Goal: Task Accomplishment & Management: Complete application form

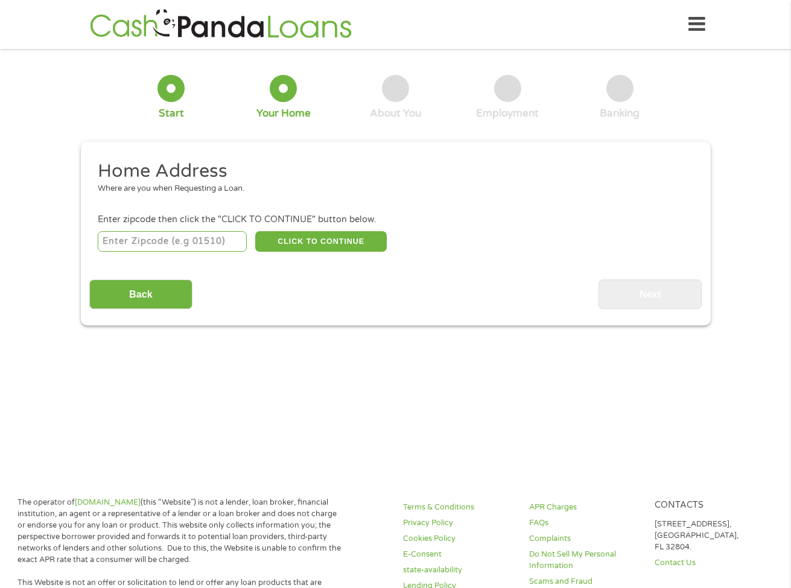
click at [219, 238] on input "number" at bounding box center [172, 241] width 149 height 21
type input "93726"
select select "[US_STATE]"
click at [315, 248] on button "CLICK TO CONTINUE" at bounding box center [321, 241] width 132 height 21
type input "93726"
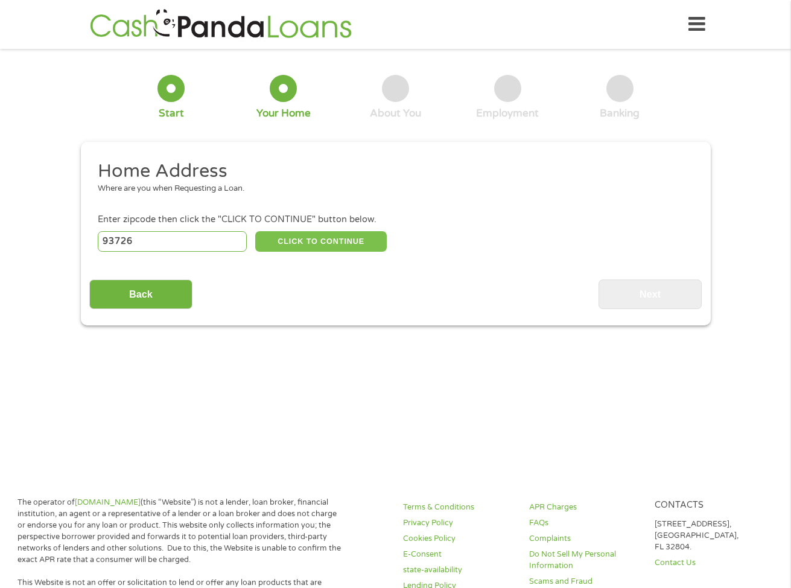
type input "[GEOGRAPHIC_DATA]"
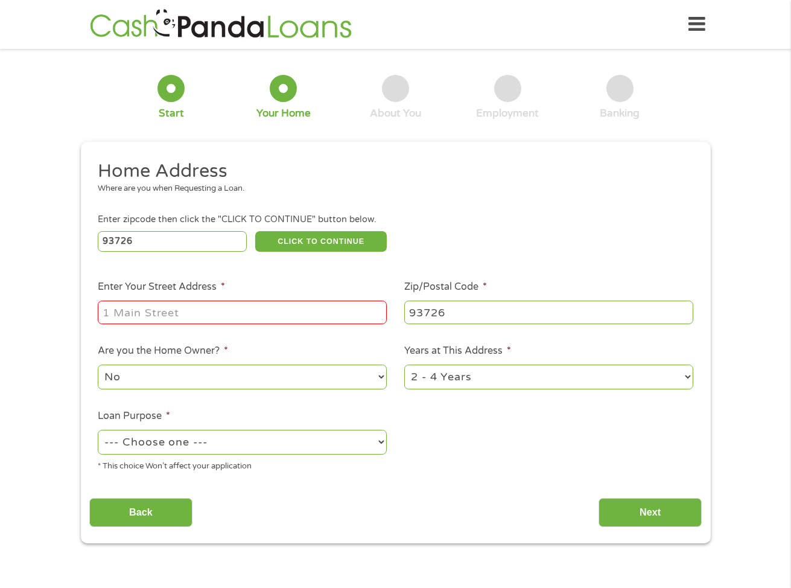
click at [276, 307] on input "Enter Your Street Address *" at bounding box center [242, 312] width 289 height 23
type input "[STREET_ADDRESS]"
click at [277, 437] on select "--- Choose one --- Pay Bills Debt Consolidation Home Improvement Major Purchase…" at bounding box center [242, 442] width 289 height 25
select select "paybills"
click at [98, 430] on select "--- Choose one --- Pay Bills Debt Consolidation Home Improvement Major Purchase…" at bounding box center [242, 442] width 289 height 25
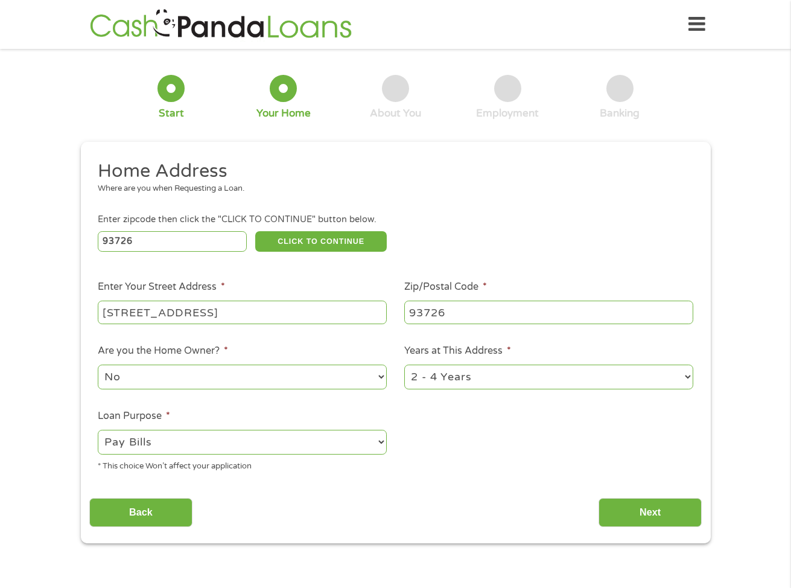
click at [516, 380] on select "1 Year or less 1 - 2 Years 2 - 4 Years Over 4 Years" at bounding box center [548, 377] width 289 height 25
select select "60months"
click at [404, 365] on select "1 Year or less 1 - 2 Years 2 - 4 Years Over 4 Years" at bounding box center [548, 377] width 289 height 25
click at [636, 522] on input "Next" at bounding box center [650, 513] width 103 height 30
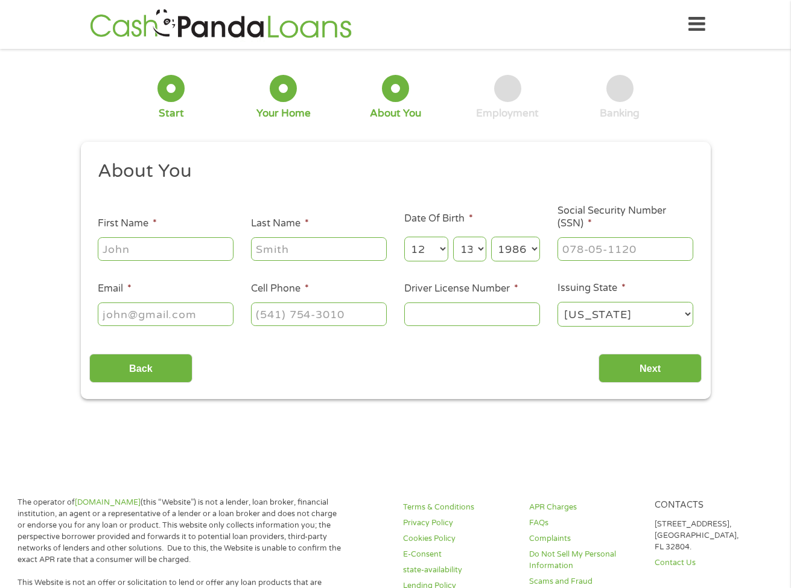
click at [184, 246] on input "First Name *" at bounding box center [166, 248] width 136 height 23
type input "[PERSON_NAME]"
type input "[EMAIL_ADDRESS][DOMAIN_NAME]"
type input "[PHONE_NUMBER]"
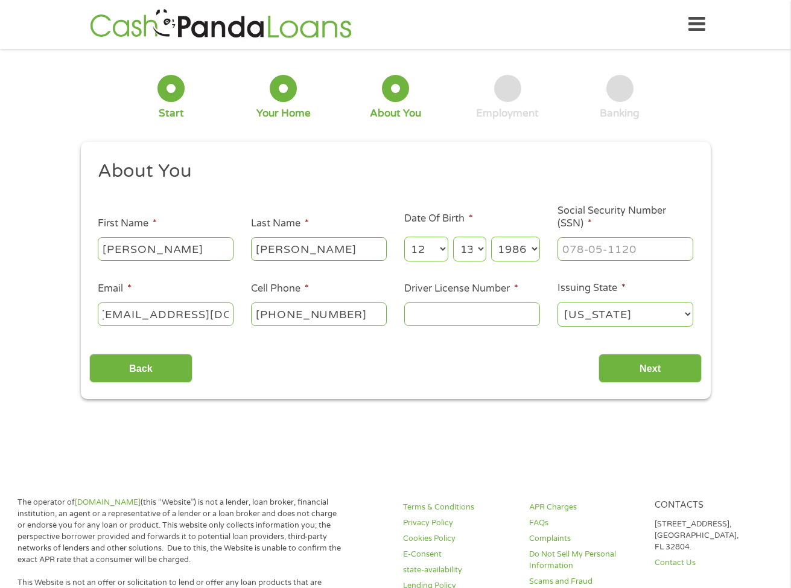
scroll to position [0, 0]
drag, startPoint x: 226, startPoint y: 315, endPoint x: 96, endPoint y: 311, distance: 129.8
click at [96, 311] on li "Email * [EMAIL_ADDRESS][DOMAIN_NAME]" at bounding box center [165, 304] width 153 height 46
type input "[EMAIL_ADDRESS][DOMAIN_NAME]"
click at [458, 315] on input "Driver License Number *" at bounding box center [472, 313] width 136 height 23
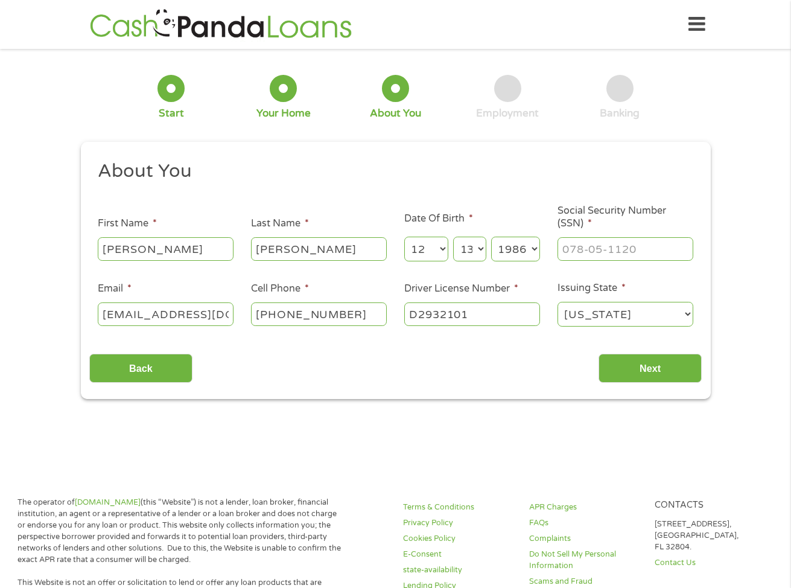
type input "D2932101"
click at [631, 255] on input "___-__-____" at bounding box center [626, 248] width 136 height 23
type input "600-46-1912"
click at [662, 363] on input "Next" at bounding box center [650, 369] width 103 height 30
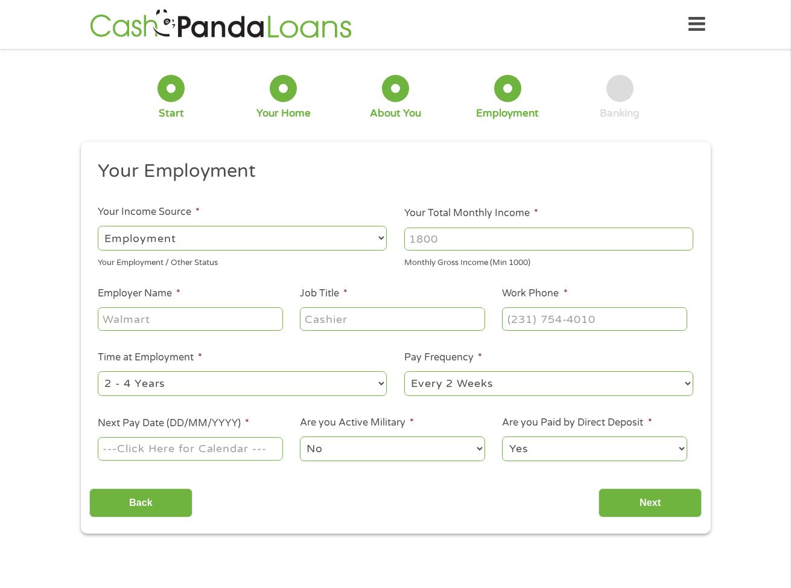
scroll to position [5, 5]
click at [277, 240] on select "--- Choose one --- Employment [DEMOGRAPHIC_DATA] Benefits" at bounding box center [242, 238] width 289 height 25
click at [477, 245] on input "Your Total Monthly Income *" at bounding box center [548, 239] width 289 height 23
type input "4890"
click at [213, 320] on input "Employer Name *" at bounding box center [190, 318] width 185 height 23
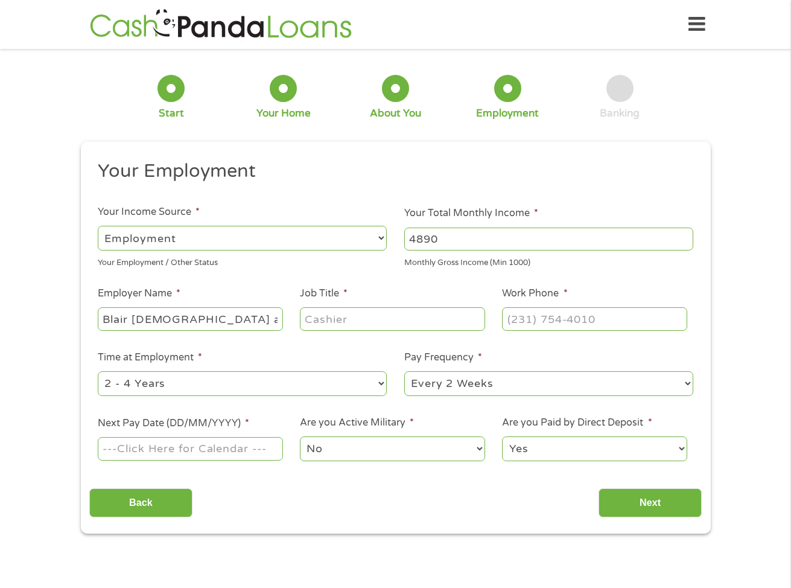
type input "Blair [DEMOGRAPHIC_DATA] and Flyyn"
click at [321, 321] on input "Job Title *" at bounding box center [392, 318] width 185 height 23
click at [321, 321] on input "ADministrative assistant" at bounding box center [392, 318] width 185 height 23
type input "Administrative assistant"
click at [577, 313] on input "(___) ___-____" at bounding box center [594, 318] width 185 height 23
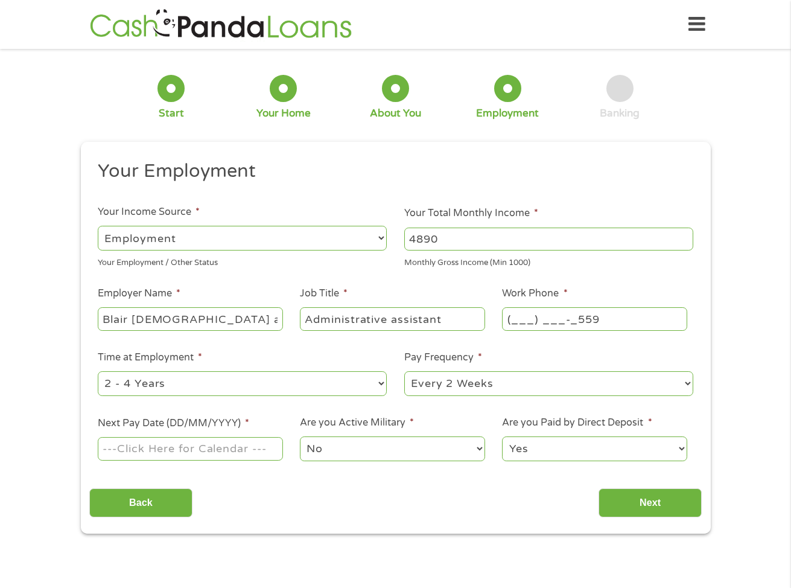
drag, startPoint x: 605, startPoint y: 318, endPoint x: 465, endPoint y: 325, distance: 139.6
click at [465, 325] on ul "Your Employment Your Income Source * --- Choose one --- Employment [DEMOGRAPHIC…" at bounding box center [395, 315] width 613 height 313
type input "[PHONE_NUMBER]"
click at [271, 377] on select "--- Choose one --- 1 Year or less 1 - 2 Years 2 - 4 Years Over 4 Years" at bounding box center [242, 383] width 289 height 25
select select "60months"
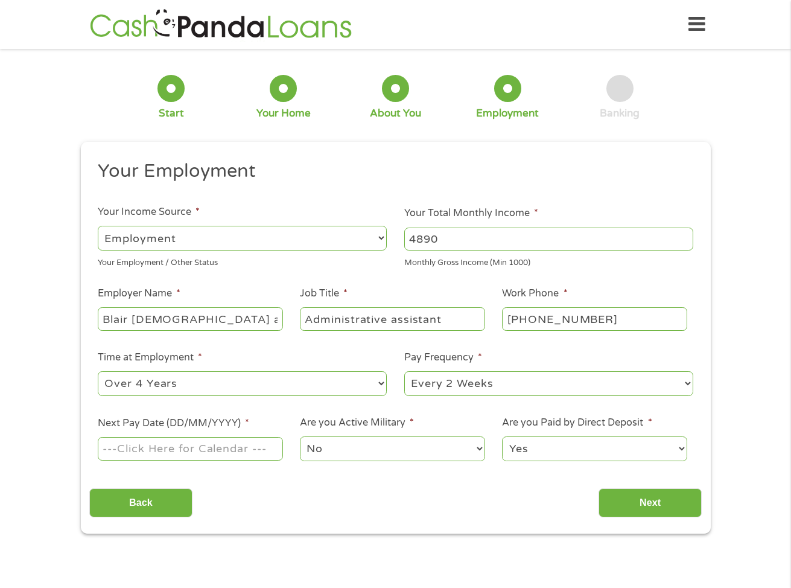
click at [98, 371] on select "--- Choose one --- 1 Year or less 1 - 2 Years 2 - 4 Years Over 4 Years" at bounding box center [242, 383] width 289 height 25
click at [460, 391] on select "--- Choose one --- Every 2 Weeks Every Week Monthly Semi-Monthly" at bounding box center [548, 383] width 289 height 25
click at [254, 452] on input "Next Pay Date (DD/MM/YYYY) *" at bounding box center [190, 448] width 185 height 23
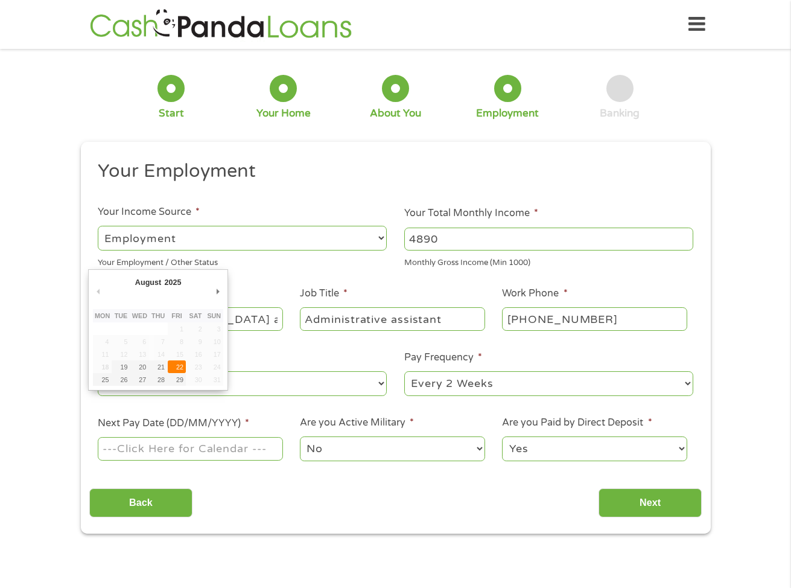
type input "[DATE]"
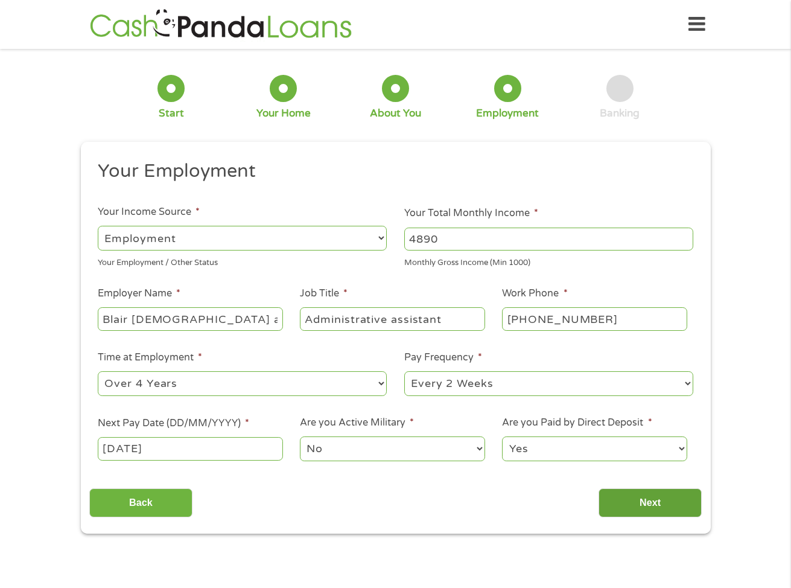
click at [644, 491] on input "Next" at bounding box center [650, 503] width 103 height 30
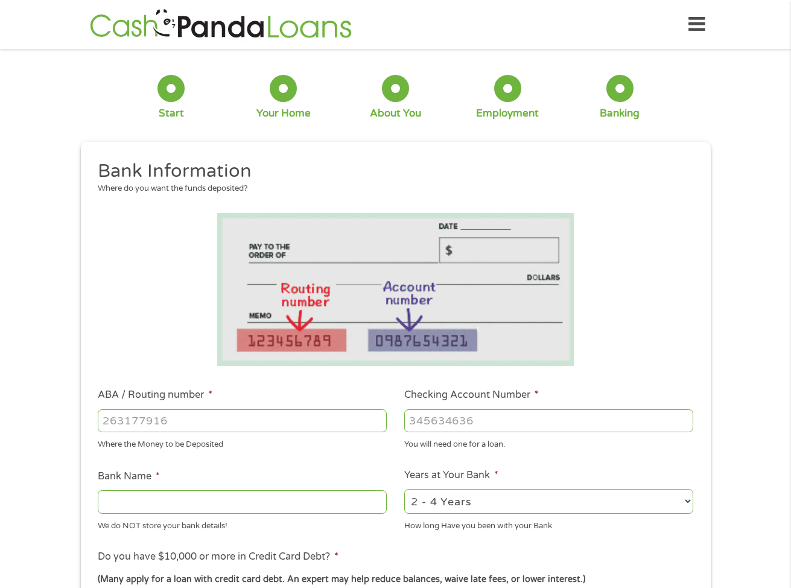
click at [654, 506] on select "2 - 4 Years 6 - 12 Months 1 - 2 Years Over 4 Years" at bounding box center [548, 501] width 289 height 25
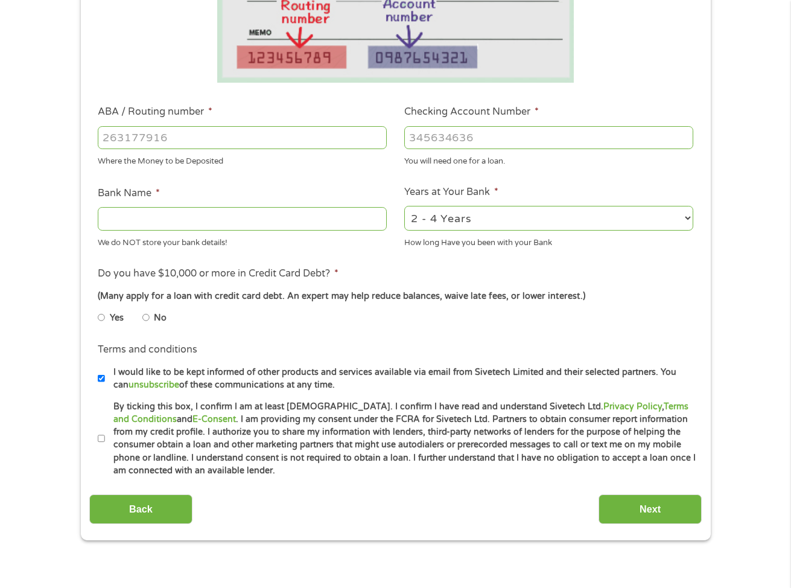
scroll to position [362, 0]
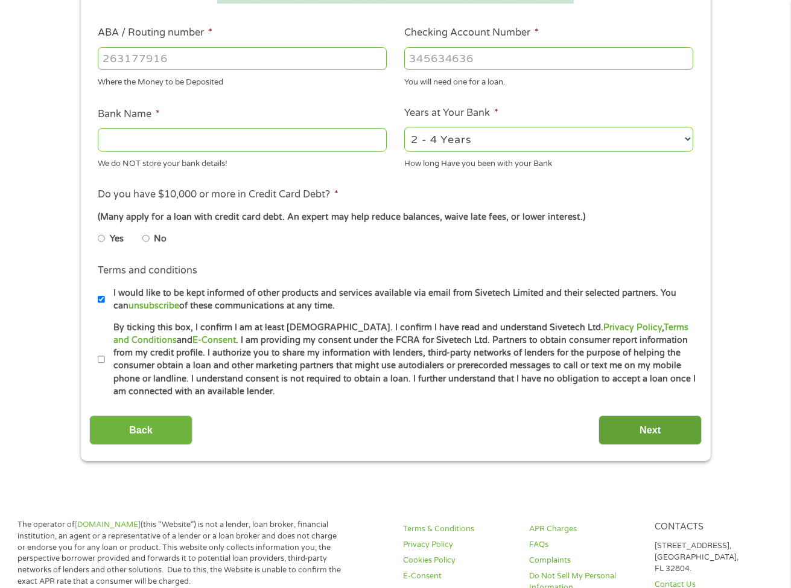
click at [625, 428] on input "Next" at bounding box center [650, 430] width 103 height 30
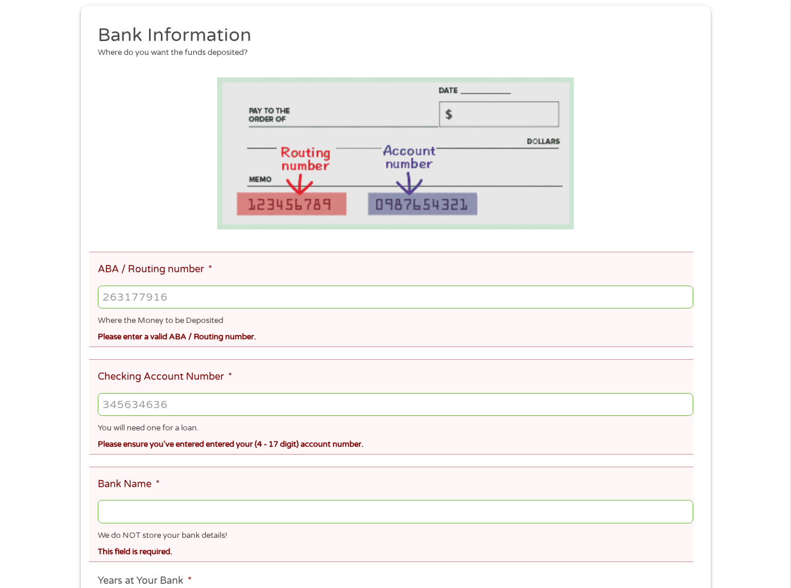
scroll to position [241, 0]
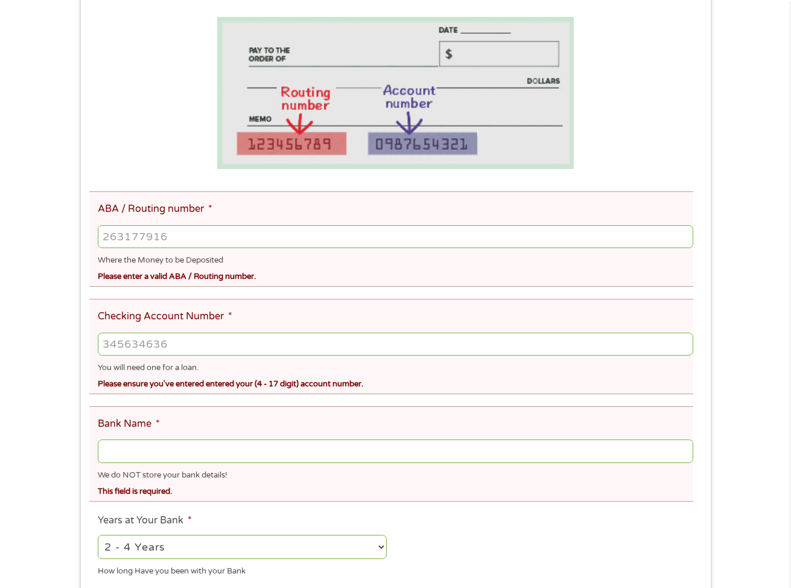
click at [210, 225] on input "ABA / Routing number *" at bounding box center [395, 236] width 595 height 23
type input "321175261"
type input "THE GOLDEN 1 CREDIT UNION"
type input "321175261"
click at [184, 343] on input "Checking Account Number *" at bounding box center [395, 344] width 595 height 23
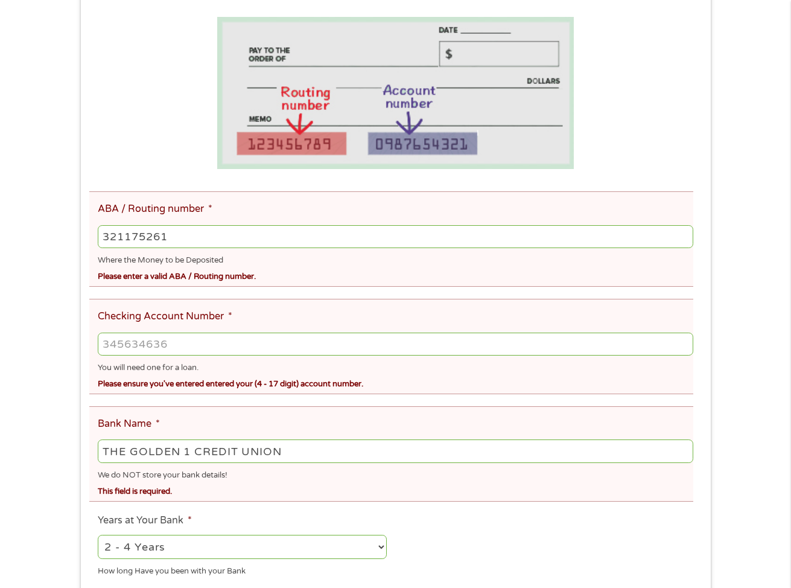
type input "-1"
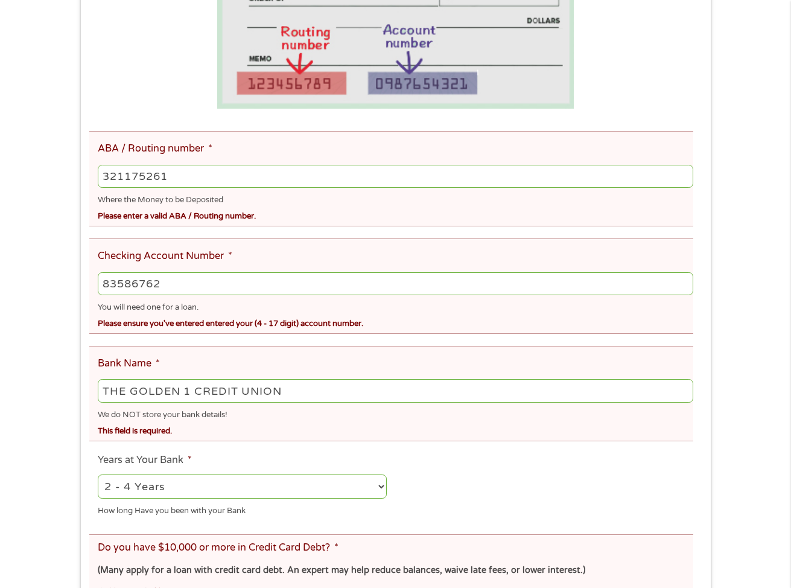
type input "83586762"
click at [765, 333] on div "There was a problem with your submission. Please review the fields below. 1 Sta…" at bounding box center [395, 315] width 791 height 1120
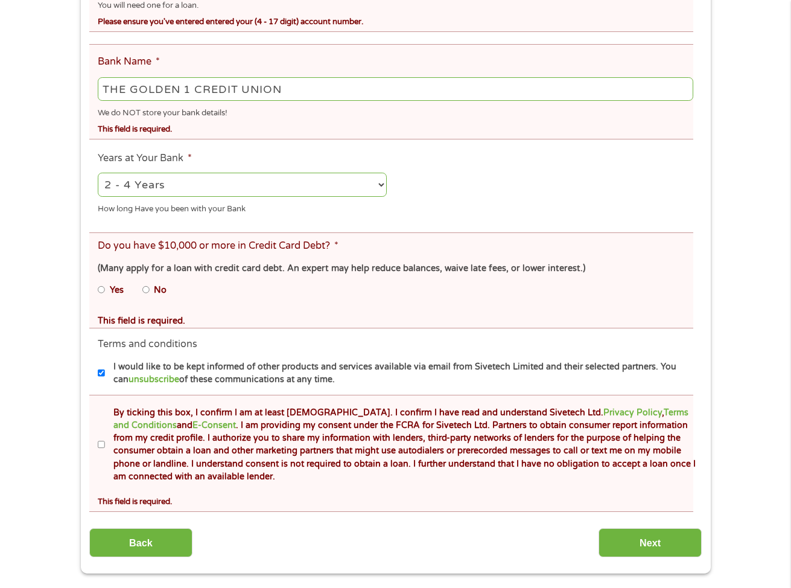
scroll to position [664, 0]
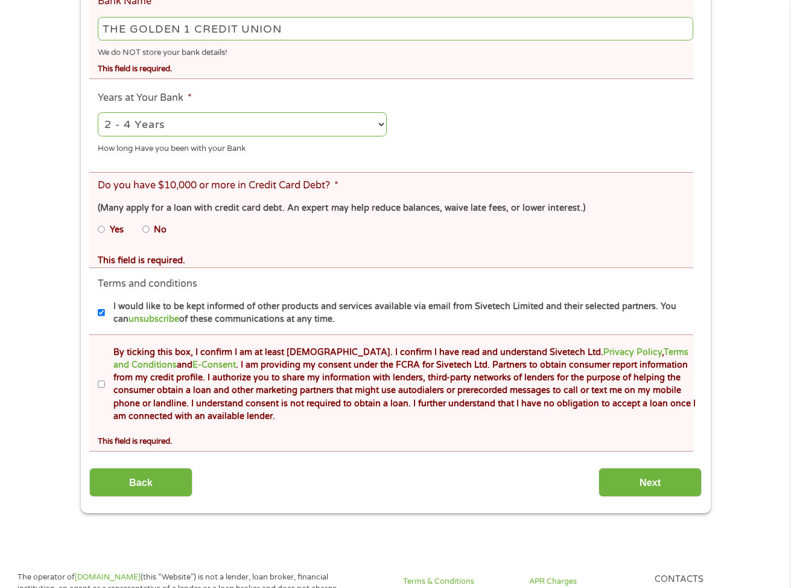
click at [144, 229] on input "No" at bounding box center [145, 229] width 7 height 19
radio input "true"
click at [100, 384] on input "By ticking this box, I confirm I am at least [DEMOGRAPHIC_DATA]. I confirm I ha…" at bounding box center [101, 384] width 7 height 19
checkbox input "true"
click at [683, 491] on input "Next" at bounding box center [650, 483] width 103 height 30
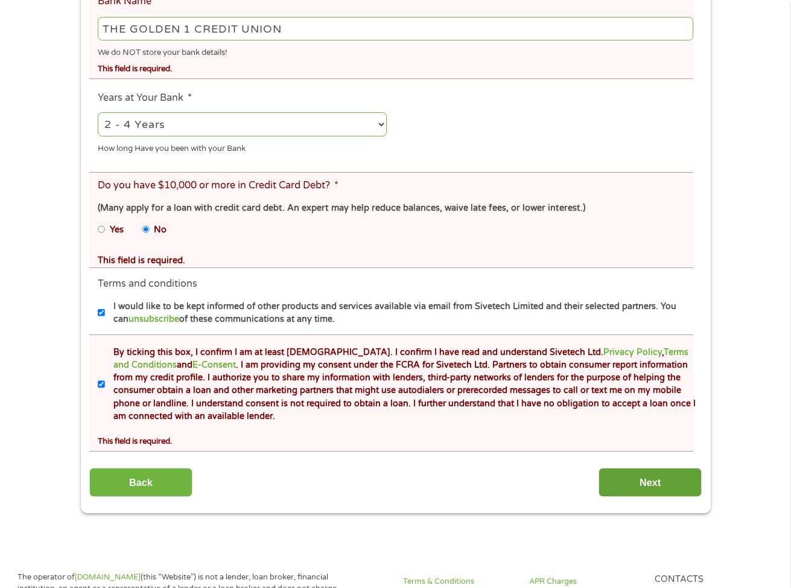
click at [681, 478] on input "Next" at bounding box center [650, 483] width 103 height 30
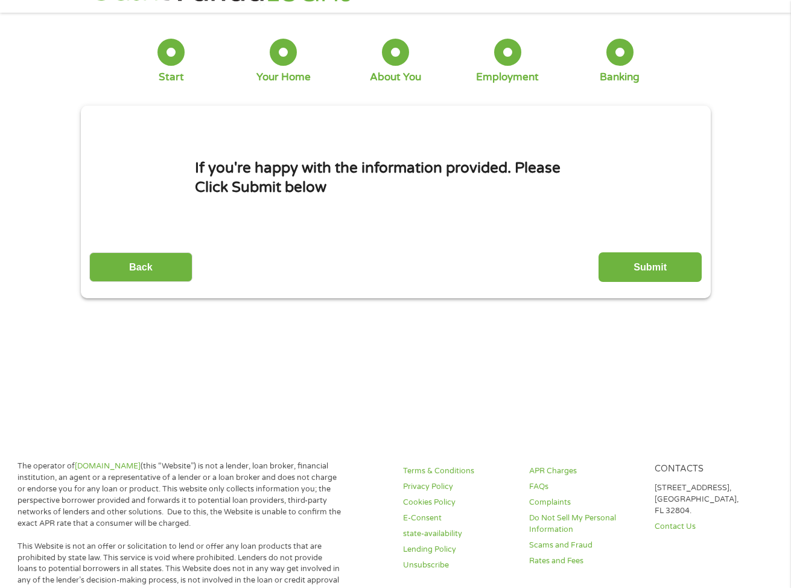
scroll to position [0, 0]
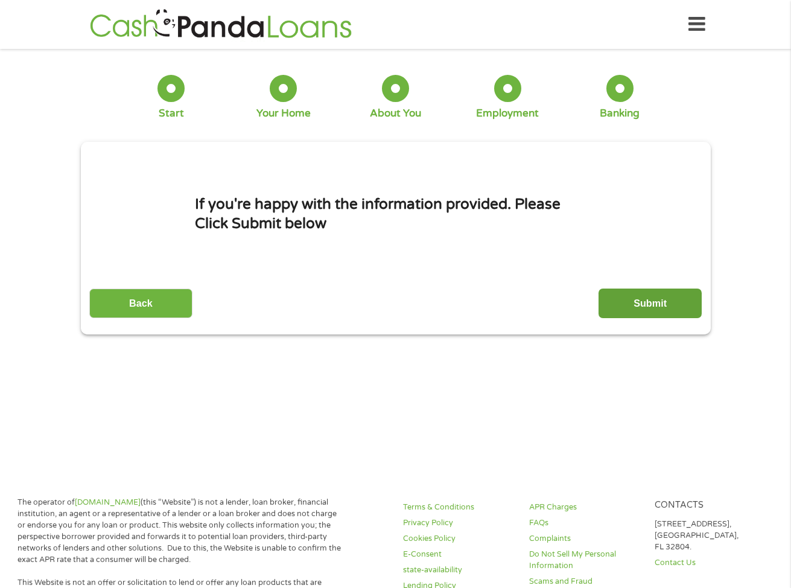
click at [642, 307] on input "Submit" at bounding box center [650, 304] width 103 height 30
